Goal: Check status

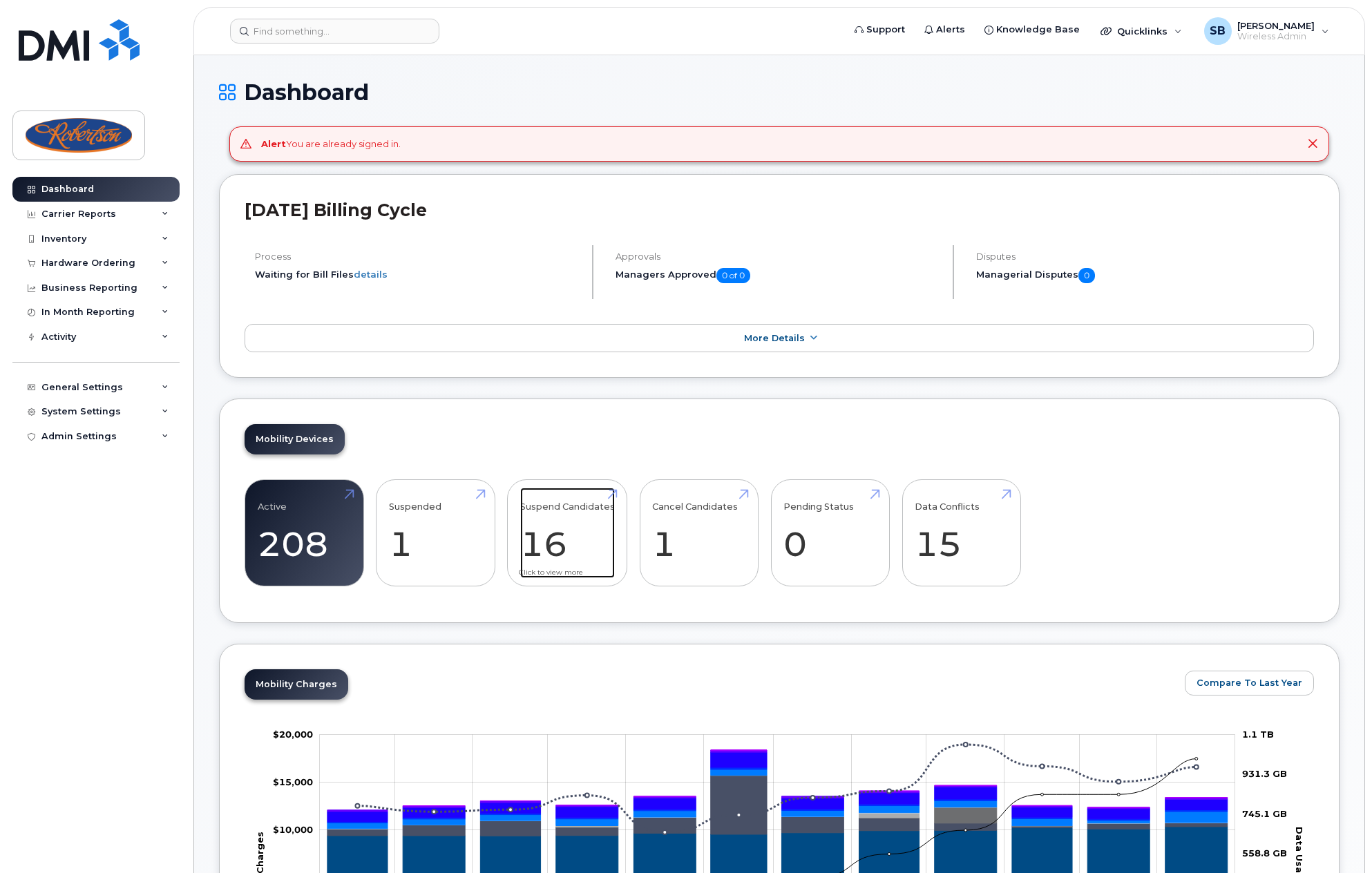
click at [562, 527] on link "Suspend Candidates 16" at bounding box center [567, 533] width 95 height 91
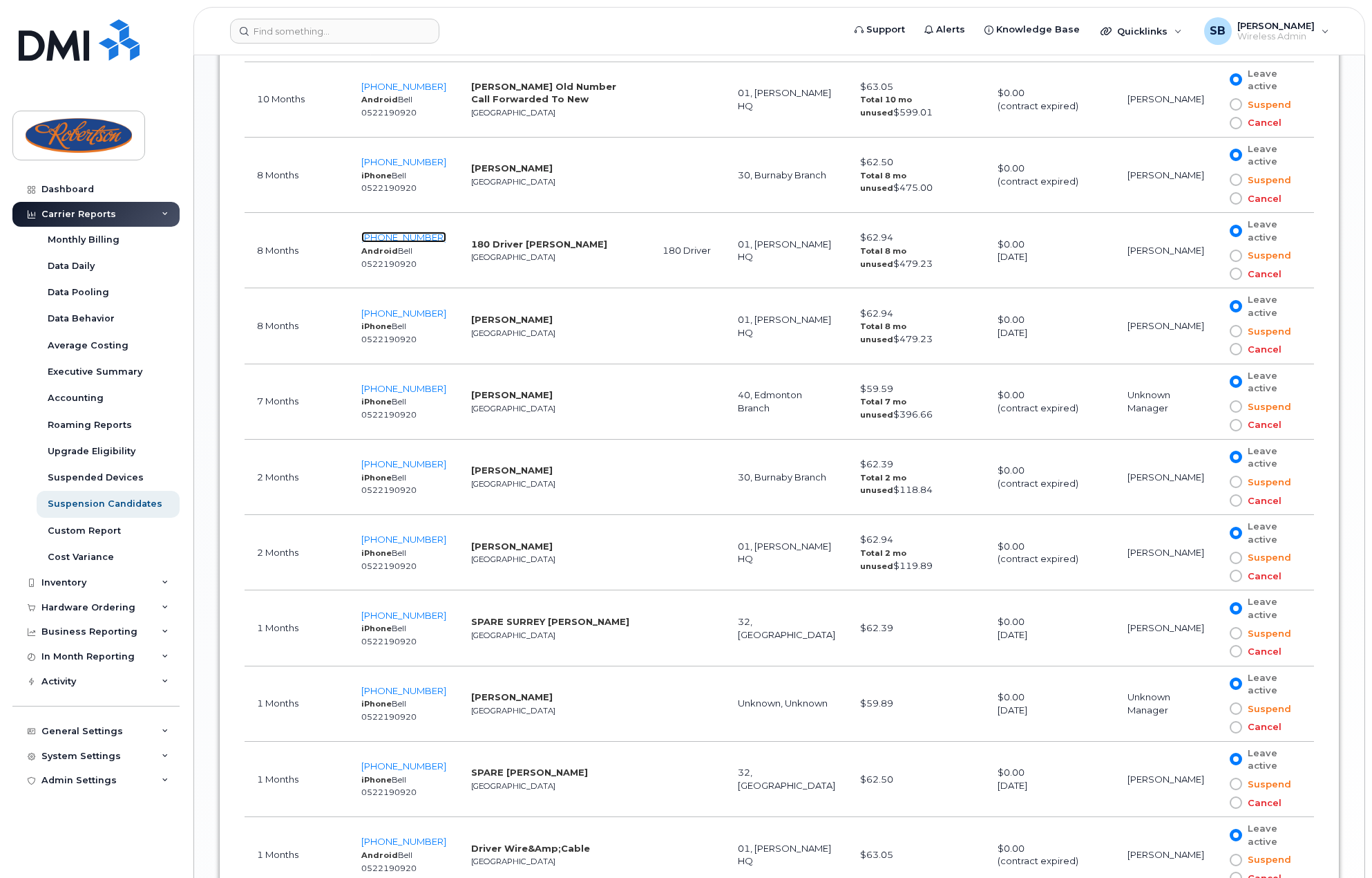
scroll to position [1176, 0]
